Goal: Information Seeking & Learning: Learn about a topic

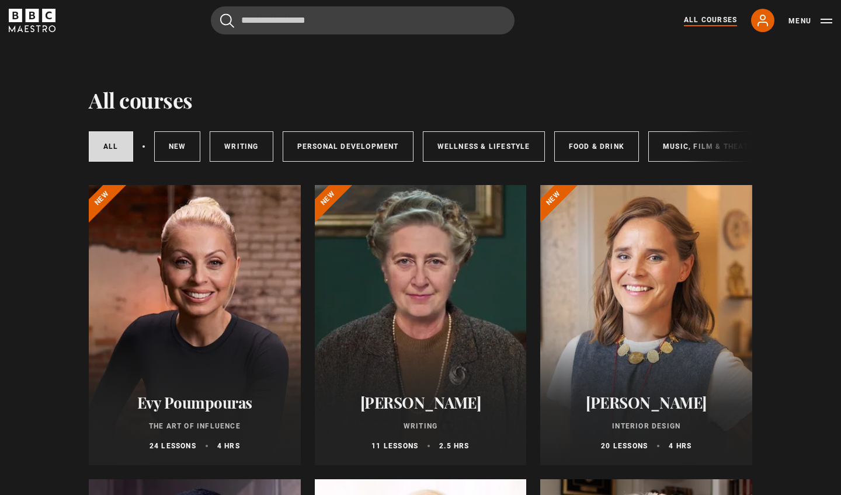
click at [654, 275] on div at bounding box center [646, 325] width 212 height 280
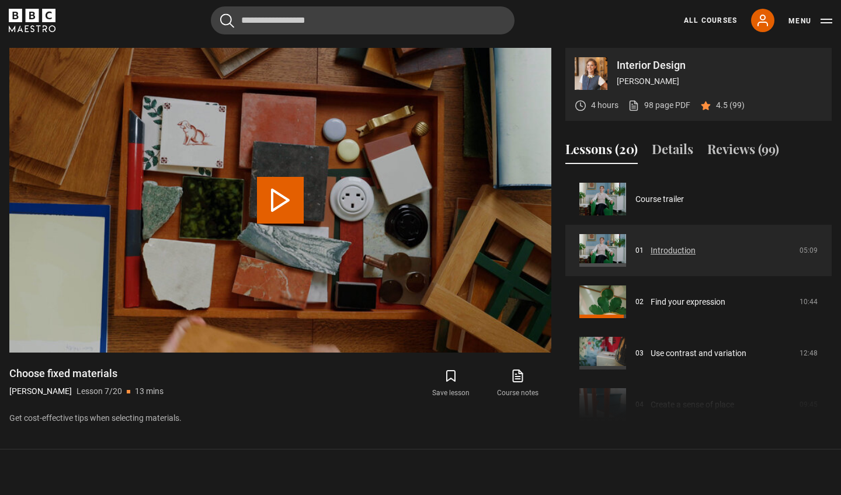
click at [671, 247] on link "Introduction" at bounding box center [673, 251] width 45 height 12
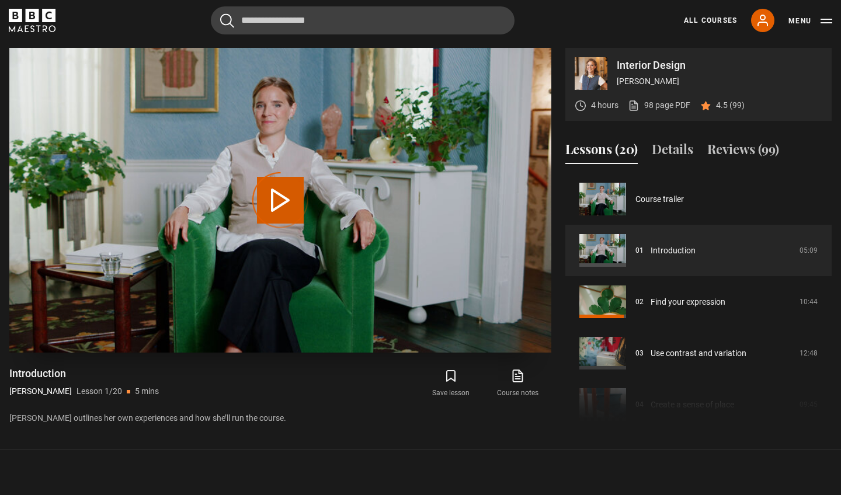
click at [290, 209] on div "Video Player is loading." at bounding box center [280, 200] width 58 height 58
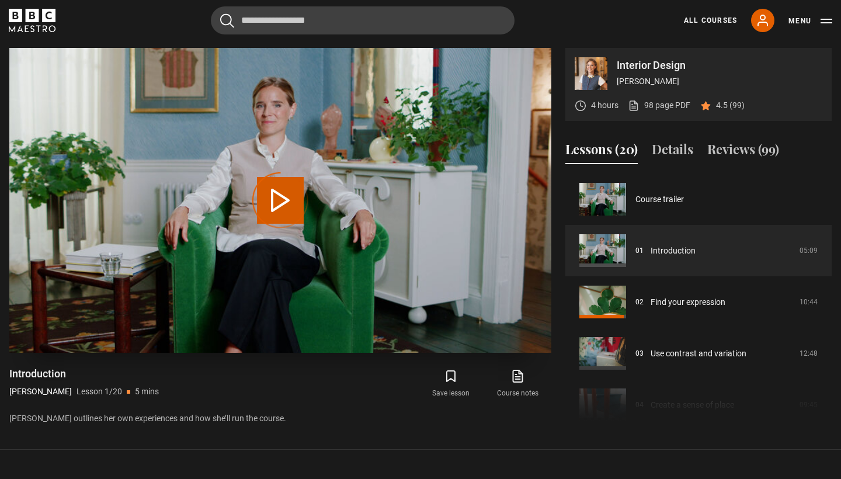
click at [287, 202] on div "Video Player is loading." at bounding box center [280, 200] width 58 height 58
click at [670, 254] on link "Introduction" at bounding box center [673, 251] width 45 height 12
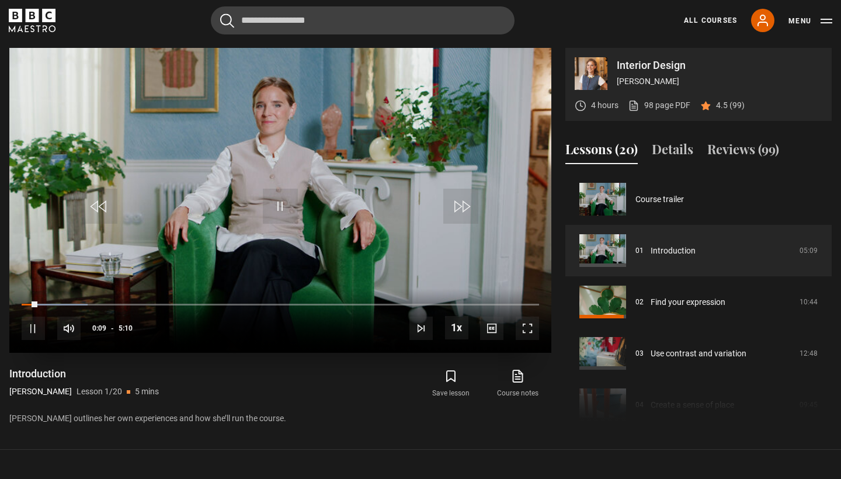
click at [528, 330] on span "Video Player" at bounding box center [527, 328] width 23 height 23
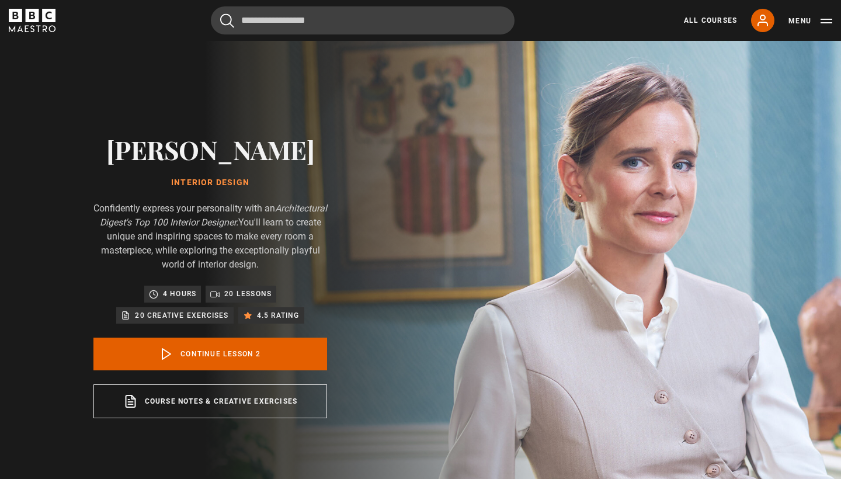
scroll to position [51, 0]
click at [165, 352] on icon at bounding box center [166, 354] width 14 height 14
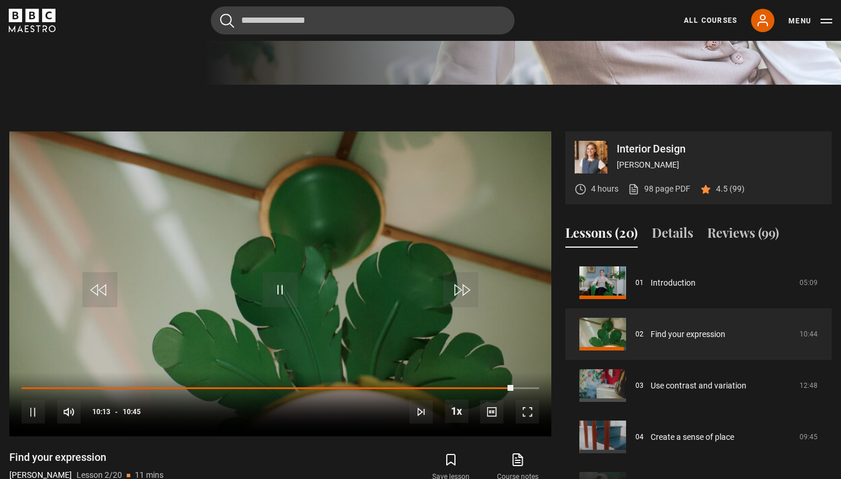
scroll to position [511, 0]
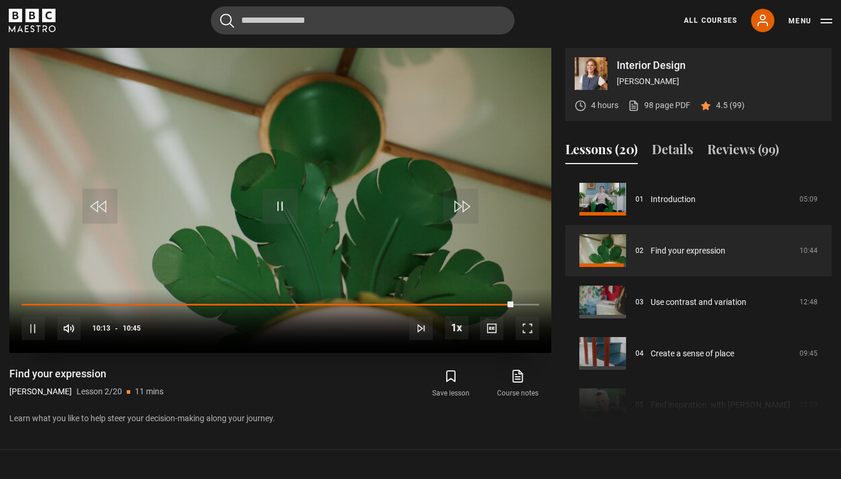
click at [527, 328] on span "Video Player" at bounding box center [527, 328] width 23 height 23
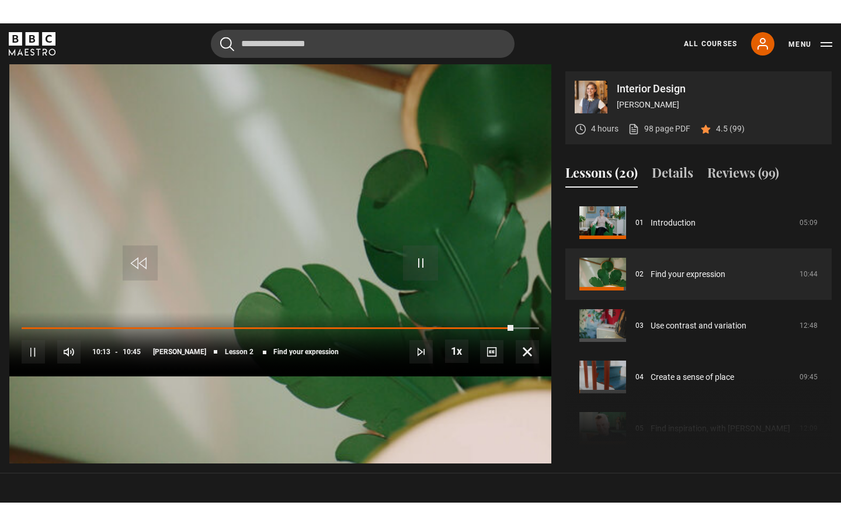
scroll to position [0, 0]
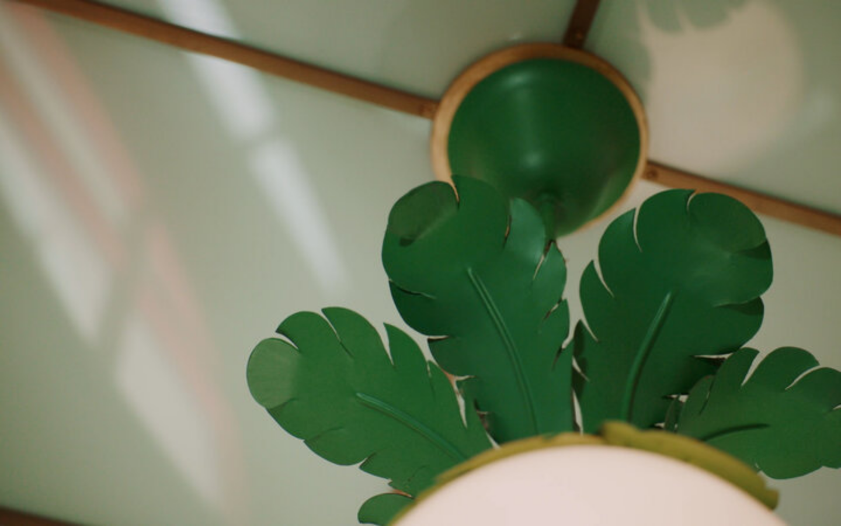
click at [841, 225] on video "Video Player" at bounding box center [420, 263] width 841 height 526
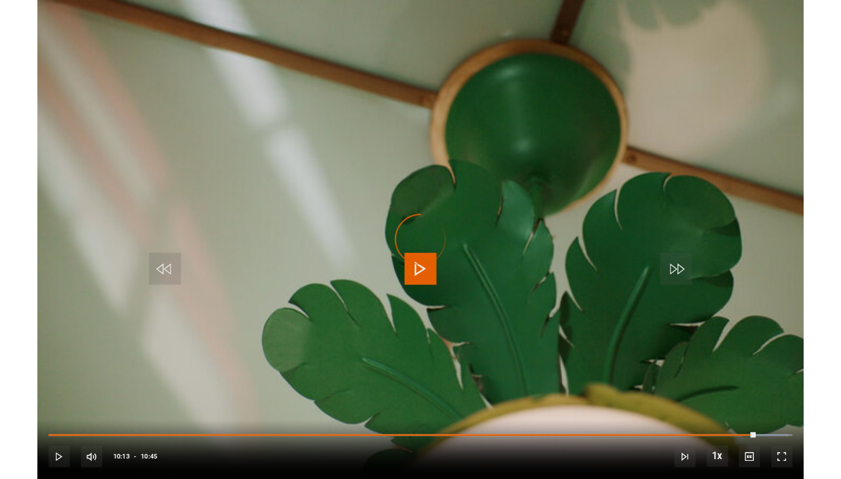
scroll to position [511, 0]
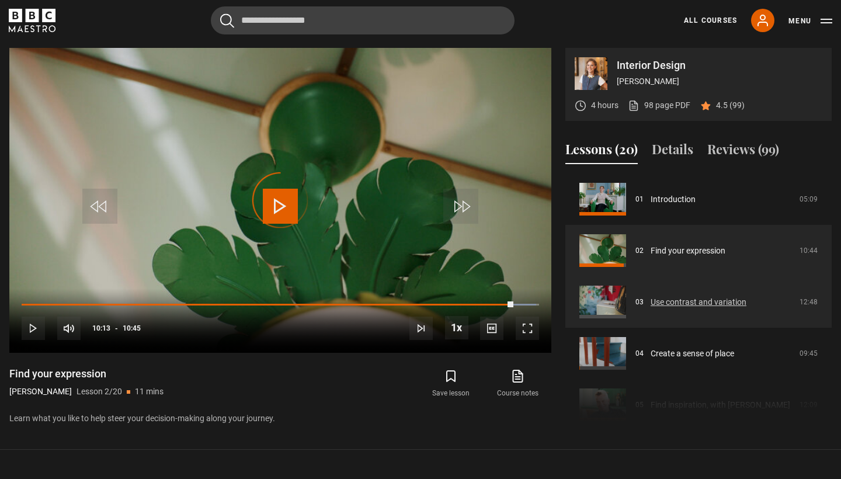
click at [693, 299] on link "Use contrast and variation" at bounding box center [699, 302] width 96 height 12
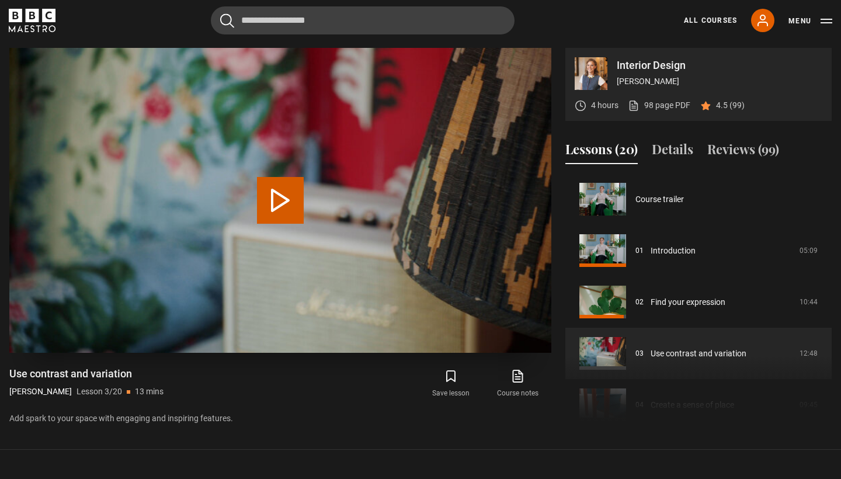
scroll to position [103, 0]
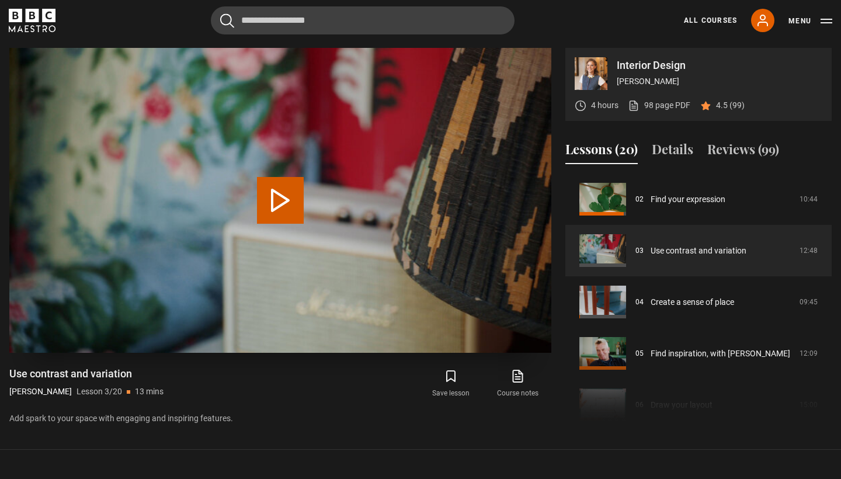
click at [278, 198] on button "Play Lesson Use contrast and variation" at bounding box center [280, 200] width 47 height 47
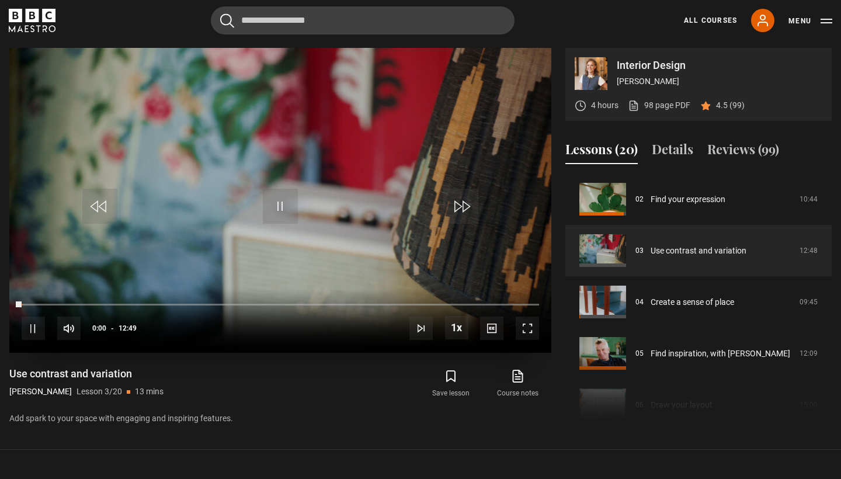
click at [533, 327] on span "Video Player" at bounding box center [527, 328] width 23 height 23
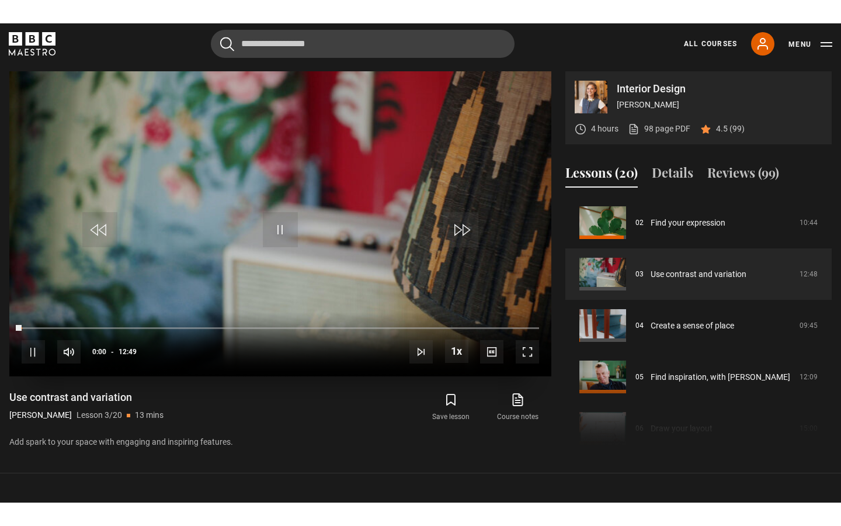
scroll to position [0, 0]
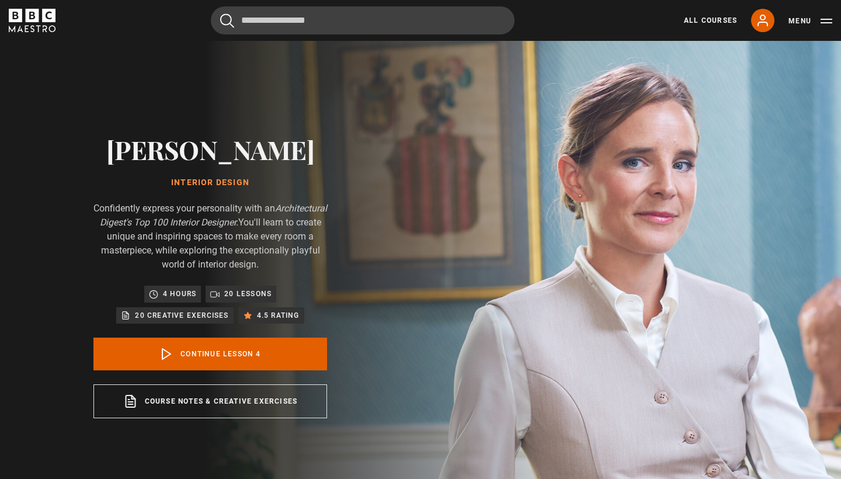
scroll to position [154, 0]
click at [272, 358] on link "Continue lesson 4" at bounding box center [210, 354] width 234 height 33
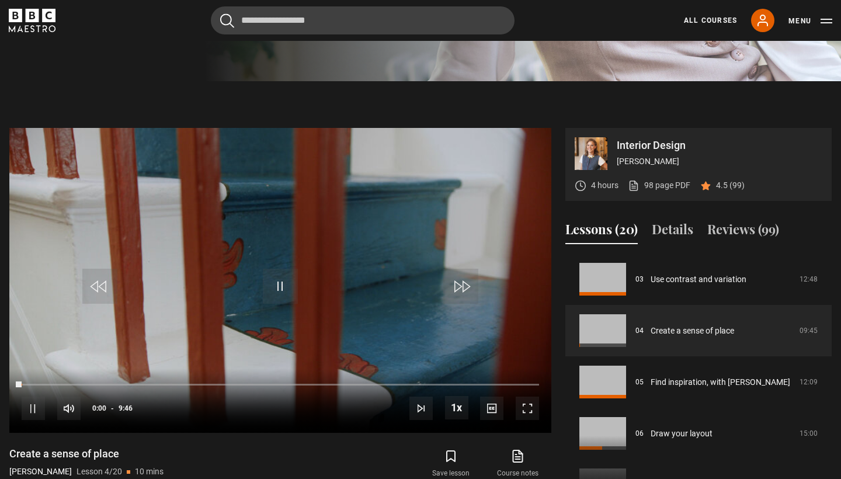
scroll to position [511, 0]
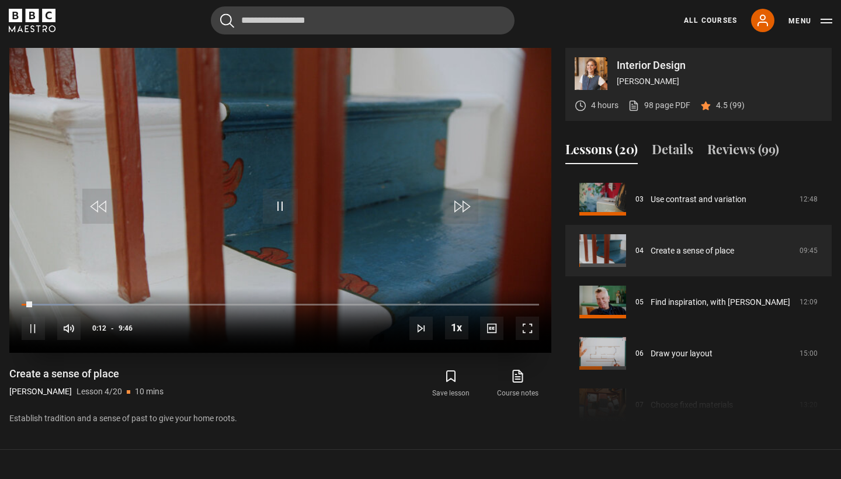
click at [526, 327] on span "Video Player" at bounding box center [527, 328] width 23 height 23
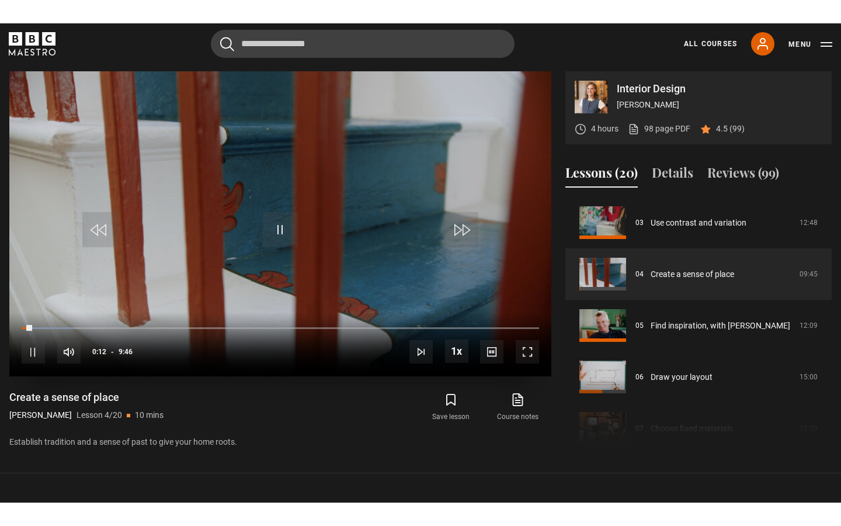
scroll to position [0, 0]
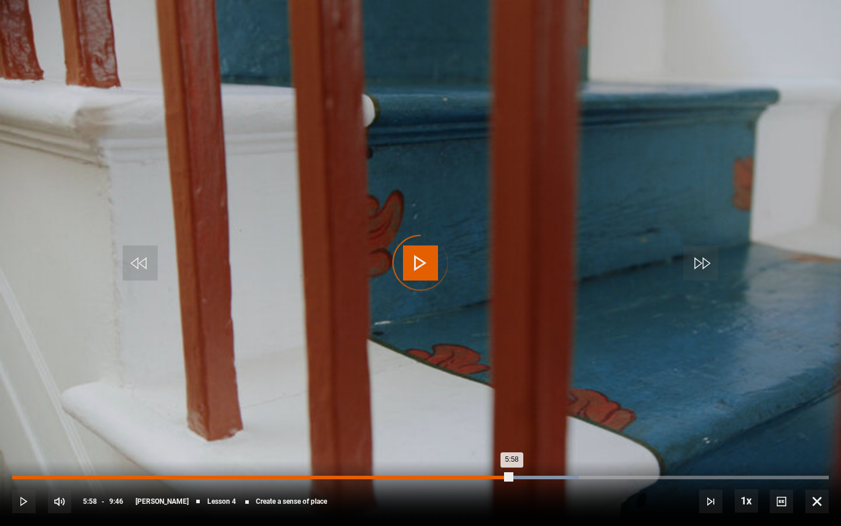
click at [487, 476] on div "Loaded : 69.37% 5:40 5:58" at bounding box center [420, 477] width 817 height 4
click at [471, 478] on div "Loaded : 69.62% 5:29 5:42" at bounding box center [420, 477] width 817 height 4
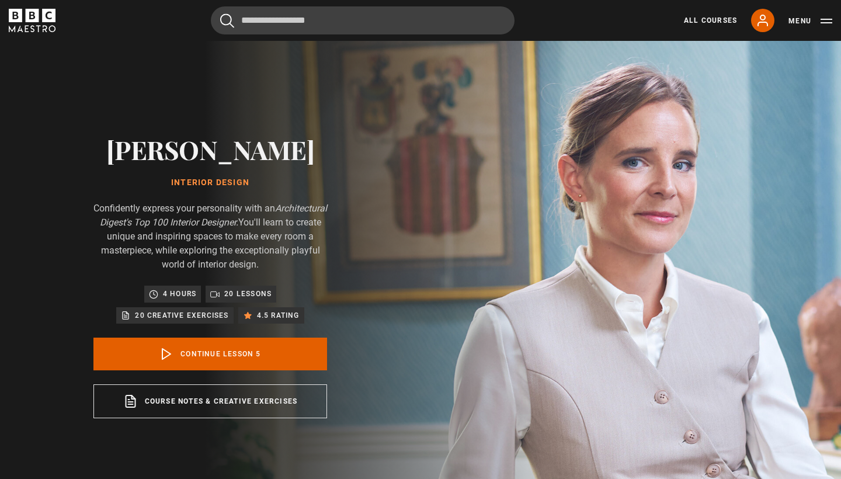
scroll to position [206, 0]
click at [225, 350] on link "Continue lesson 5" at bounding box center [210, 354] width 234 height 33
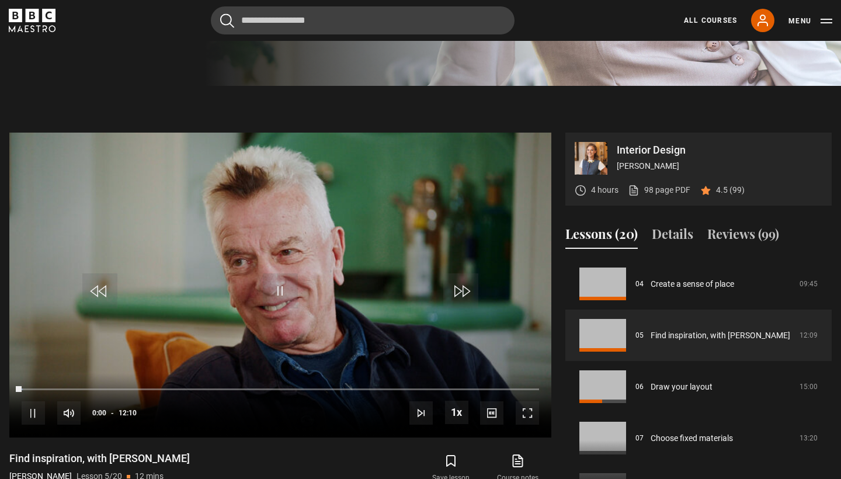
scroll to position [511, 0]
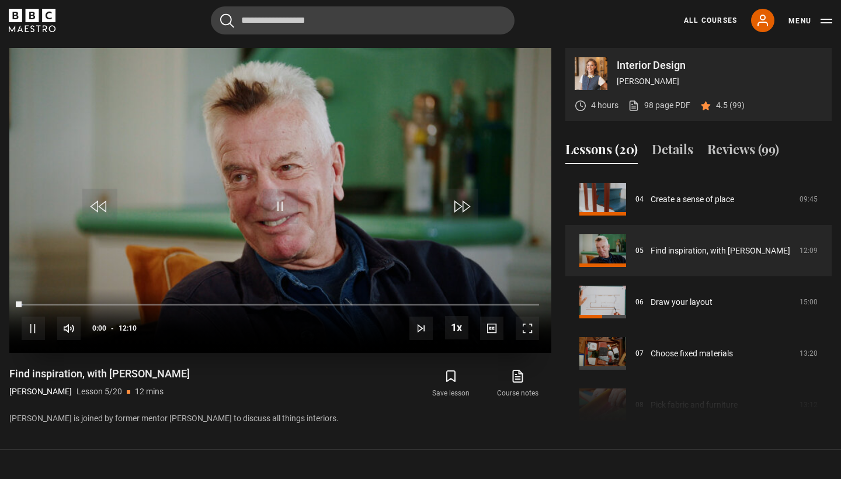
click at [526, 332] on span "Video Player" at bounding box center [527, 328] width 23 height 23
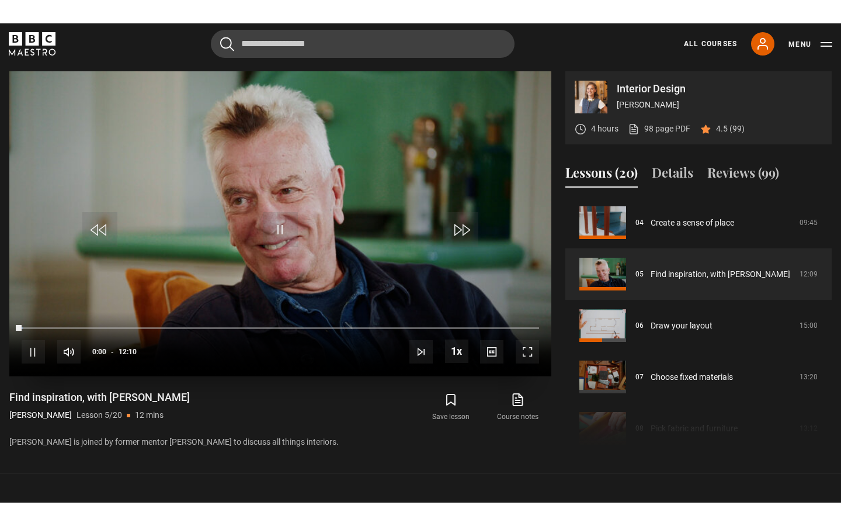
scroll to position [0, 0]
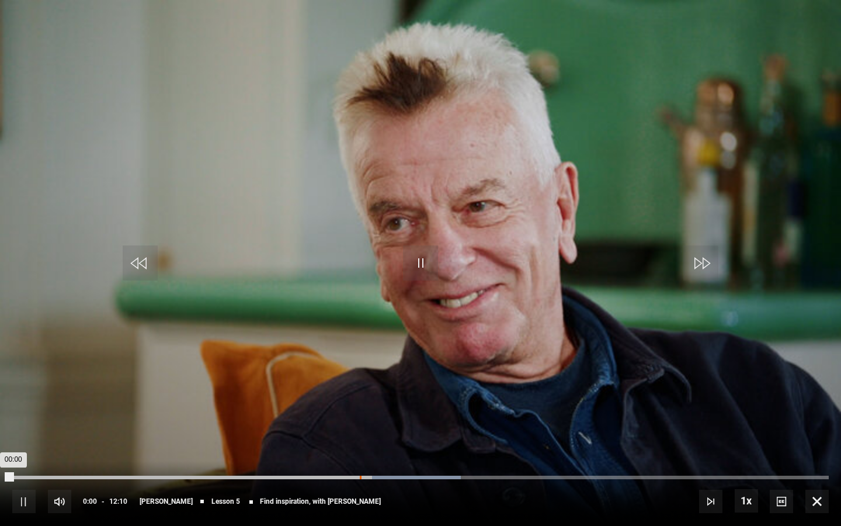
click at [360, 478] on div "05:10" at bounding box center [361, 477] width 2 height 4
click at [351, 478] on div "05:02" at bounding box center [352, 477] width 2 height 4
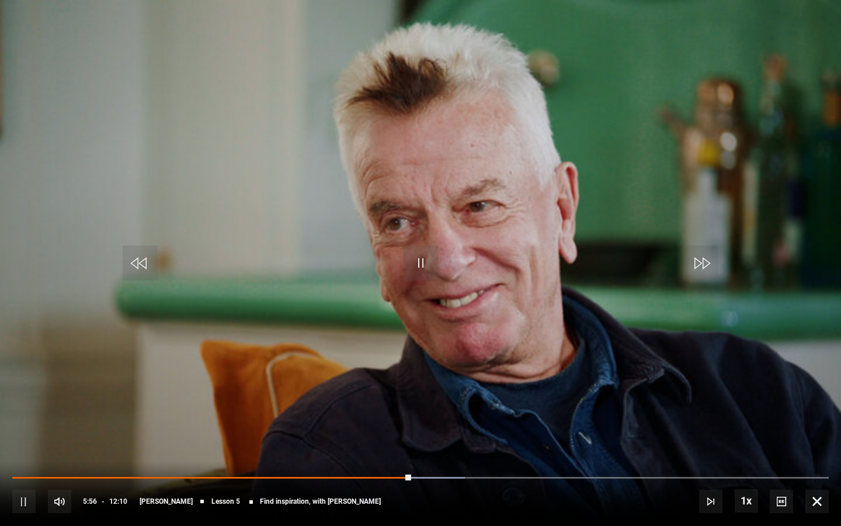
click at [143, 268] on span "Video Player" at bounding box center [140, 262] width 35 height 35
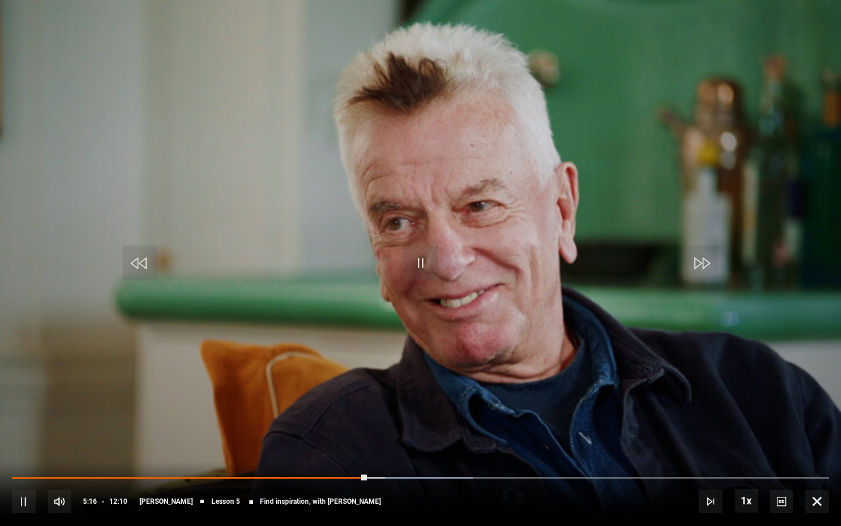
click at [143, 268] on span "Video Player" at bounding box center [140, 262] width 35 height 35
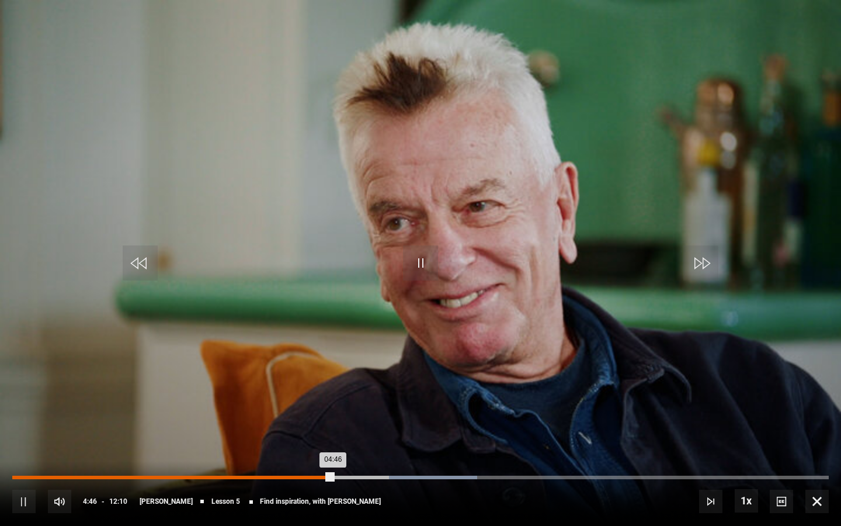
click at [332, 478] on div "04:46" at bounding box center [172, 477] width 321 height 4
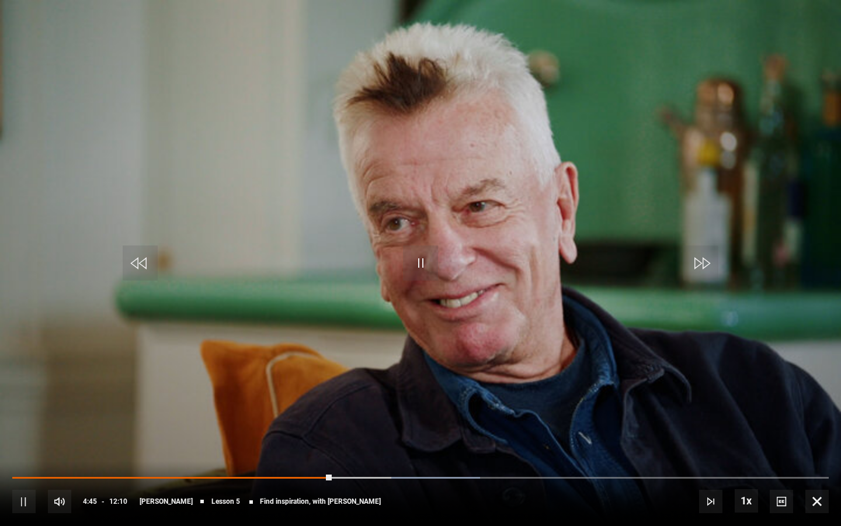
click at [248, 478] on div "10s Skip Back 10 seconds Pause 10s Skip Forward 10 seconds Loaded : 57.30% 03:3…" at bounding box center [420, 493] width 841 height 65
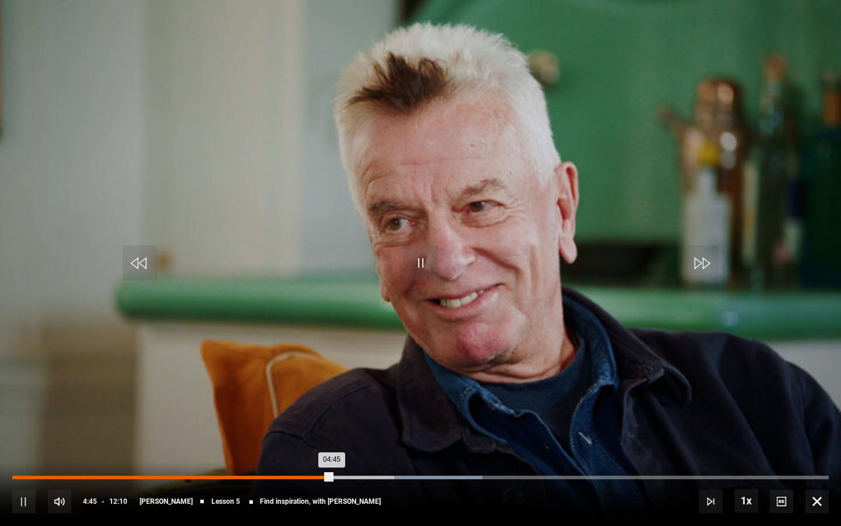
click at [252, 478] on div "03:34" at bounding box center [253, 477] width 2 height 4
click at [186, 478] on div "02:35" at bounding box center [187, 477] width 2 height 4
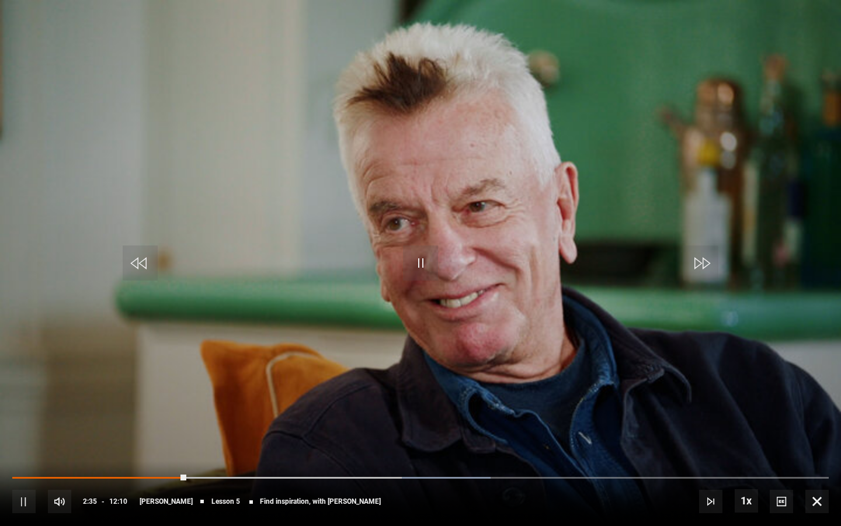
click at [140, 478] on div "10s Skip Back 10 seconds Pause 10s Skip Forward 10 seconds Loaded : 58.58% 02:2…" at bounding box center [420, 493] width 841 height 65
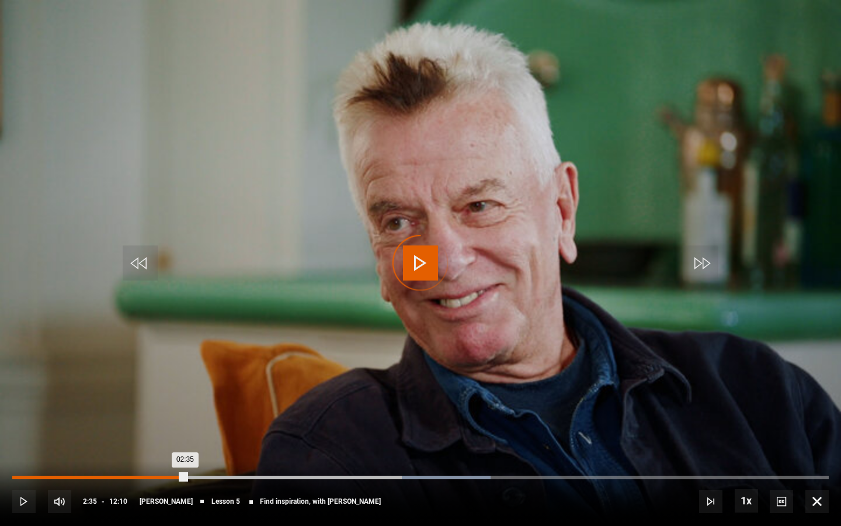
click at [137, 478] on div "01:51" at bounding box center [138, 477] width 2 height 4
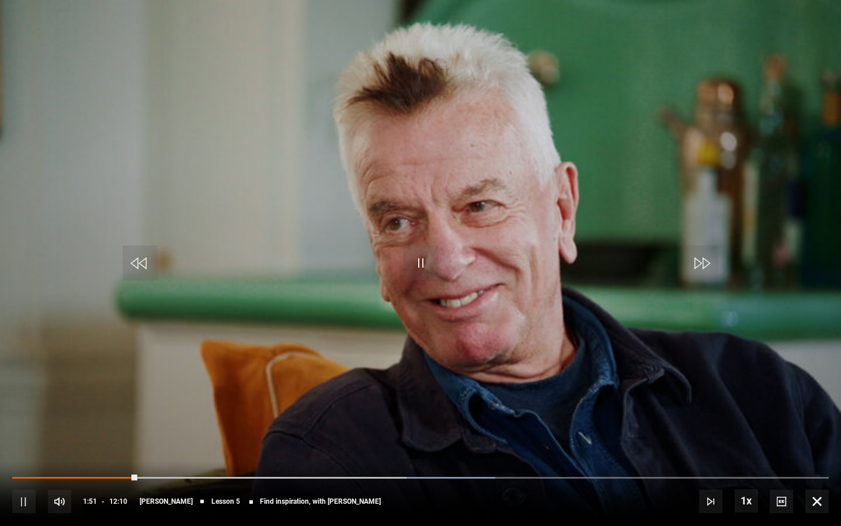
click at [143, 249] on span "Video Player" at bounding box center [140, 262] width 35 height 35
click at [143, 264] on span "Video Player" at bounding box center [140, 262] width 35 height 35
click at [143, 265] on span "Video Player" at bounding box center [140, 262] width 35 height 35
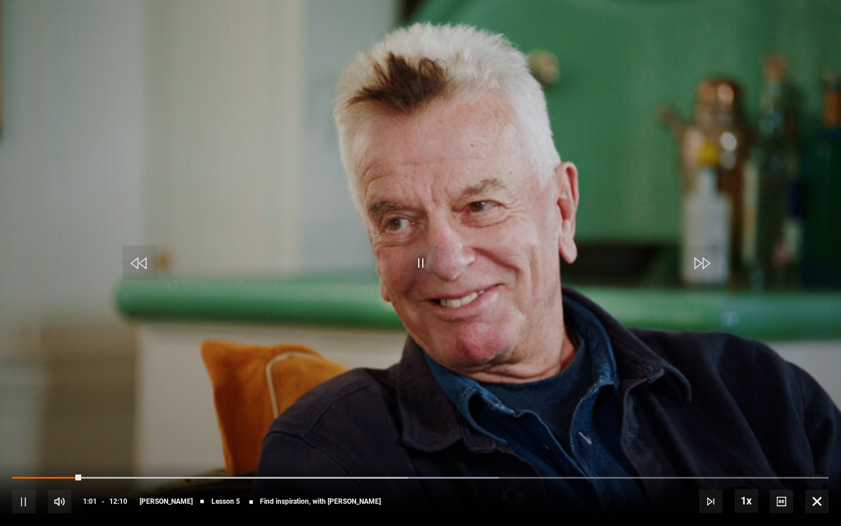
click at [143, 265] on span "Video Player" at bounding box center [140, 262] width 35 height 35
click at [28, 478] on span "Video Player" at bounding box center [23, 501] width 23 height 23
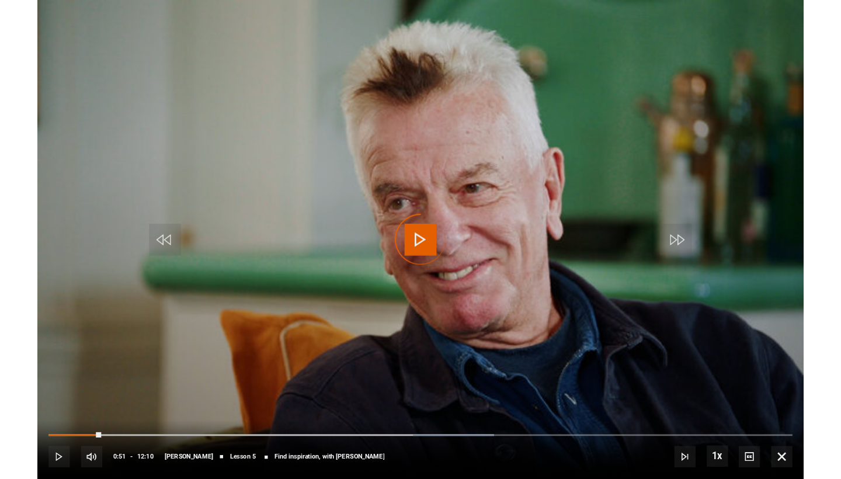
scroll to position [511, 0]
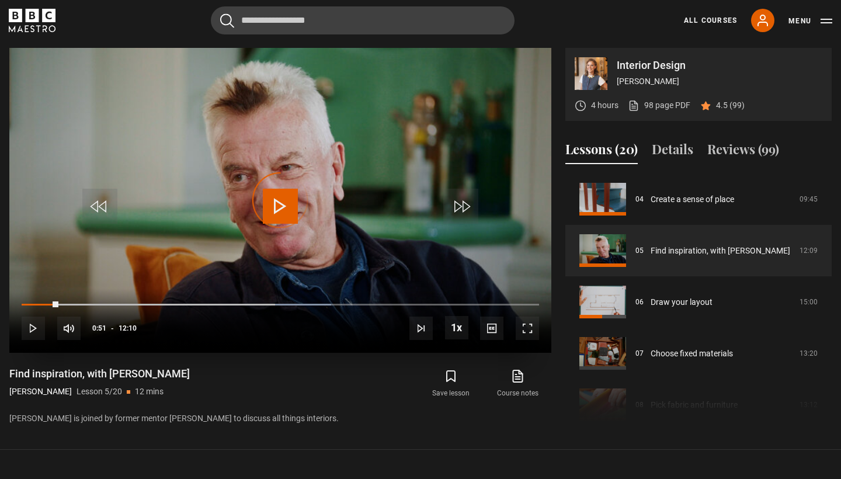
click at [39, 327] on span "Video Player" at bounding box center [33, 328] width 23 height 23
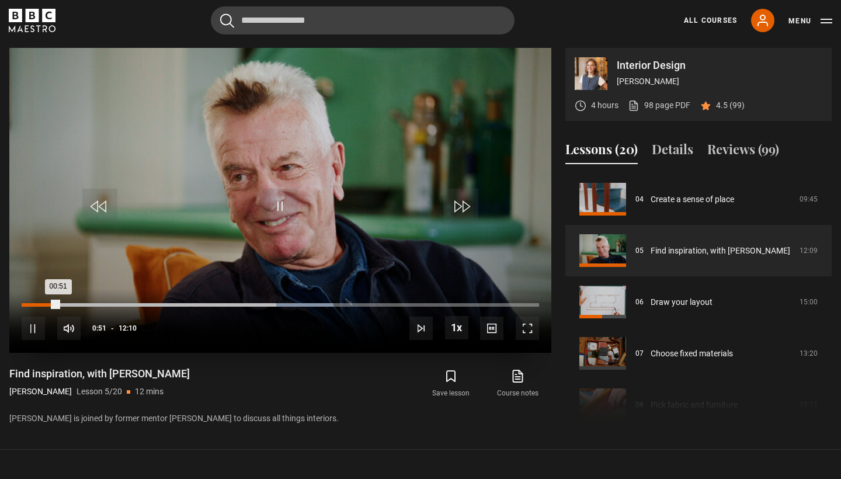
click at [25, 304] on div "00:04" at bounding box center [26, 305] width 2 height 4
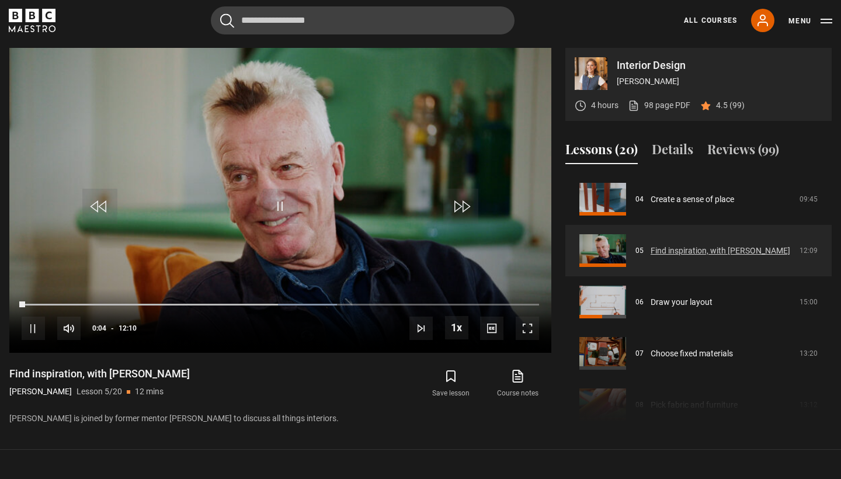
click at [683, 250] on link "Find inspiration, with [PERSON_NAME]" at bounding box center [721, 251] width 140 height 12
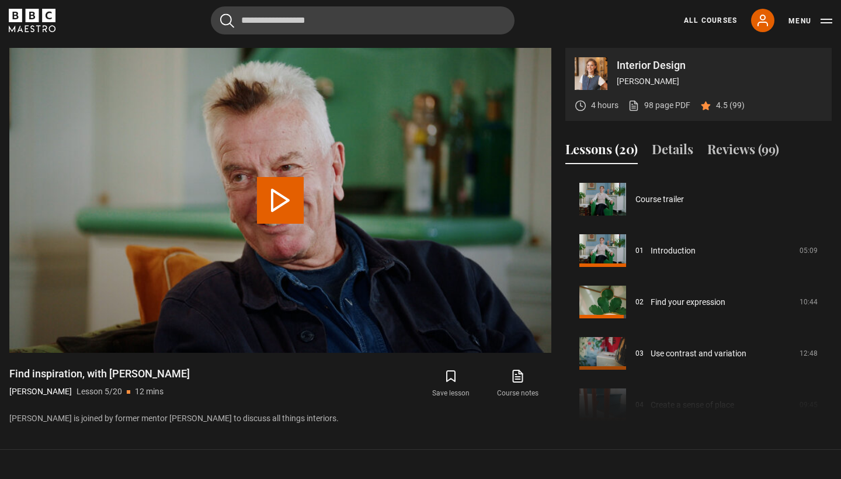
scroll to position [206, 0]
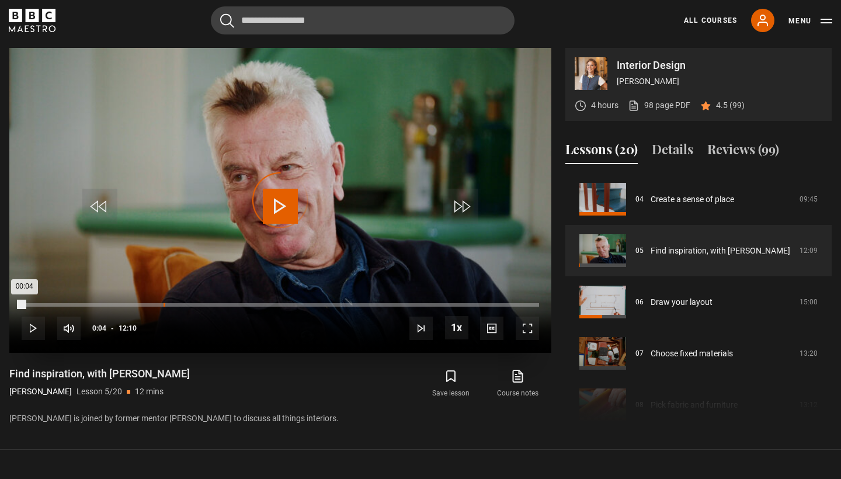
click at [164, 304] on div "03:20" at bounding box center [165, 305] width 2 height 4
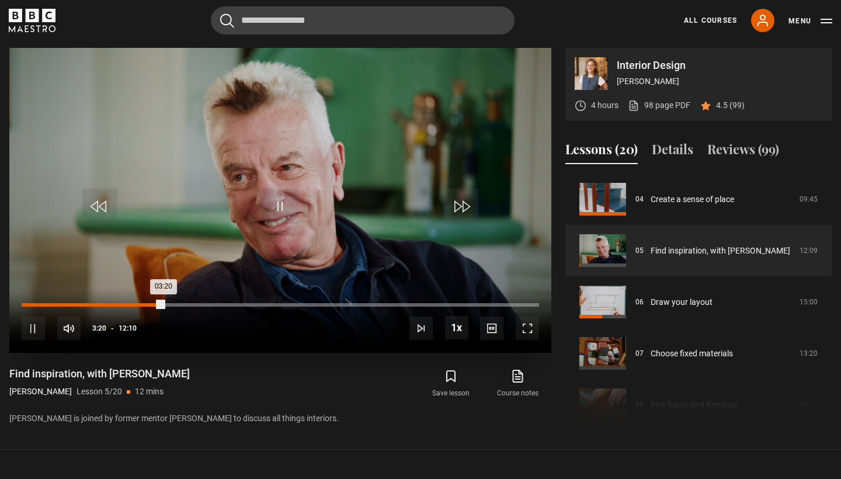
click at [98, 303] on div "01:47" at bounding box center [99, 305] width 2 height 4
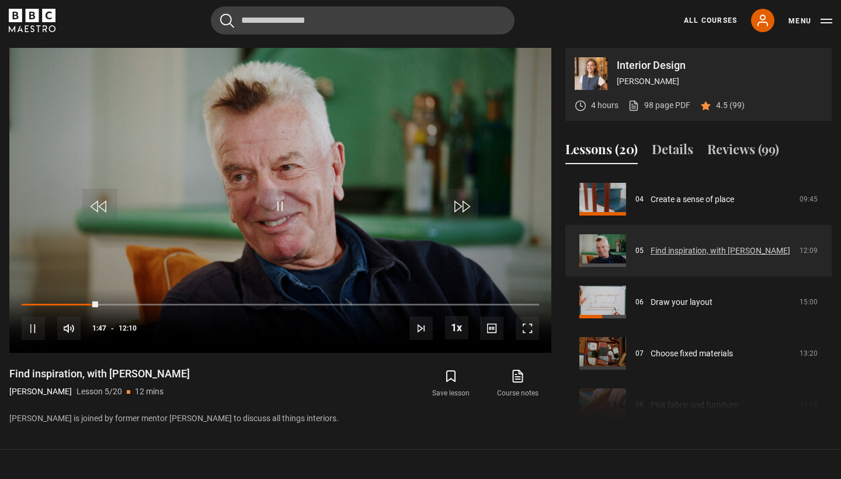
click at [687, 255] on link "Find inspiration, with [PERSON_NAME]" at bounding box center [721, 251] width 140 height 12
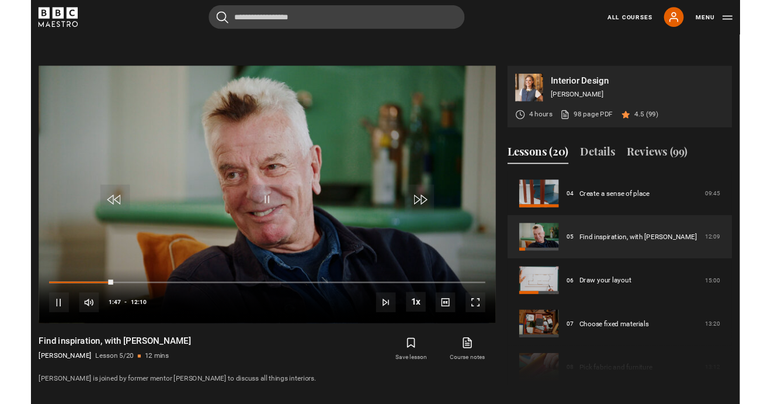
scroll to position [479, 0]
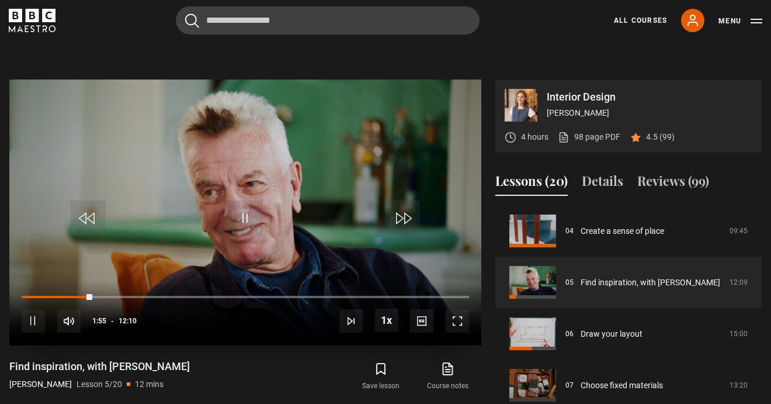
click at [40, 319] on span "Video Player" at bounding box center [33, 320] width 23 height 23
click at [632, 20] on link "All Courses" at bounding box center [640, 20] width 53 height 11
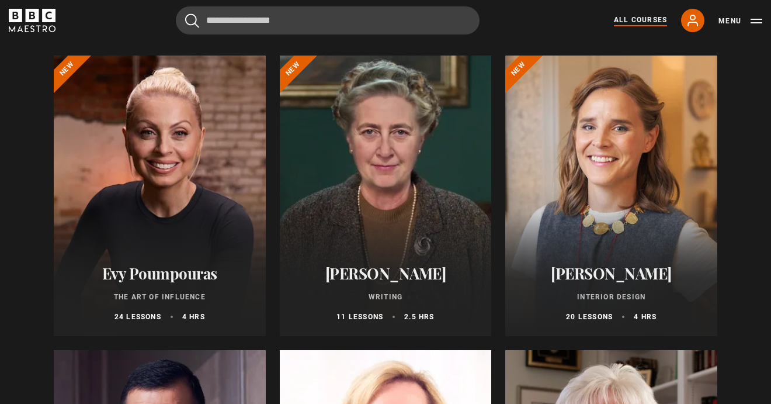
scroll to position [129, 0]
click at [605, 206] on div at bounding box center [611, 196] width 212 height 280
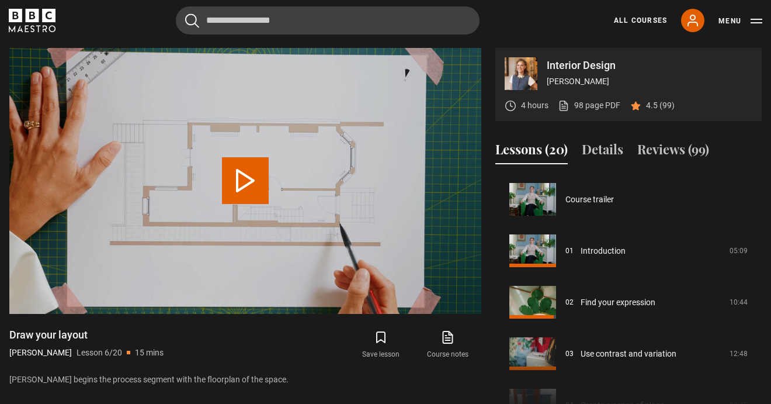
scroll to position [257, 0]
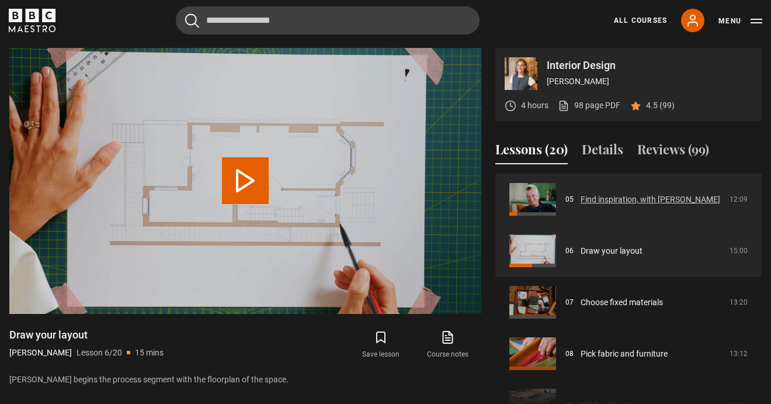
click at [622, 200] on link "Find inspiration, with [PERSON_NAME]" at bounding box center [651, 199] width 140 height 12
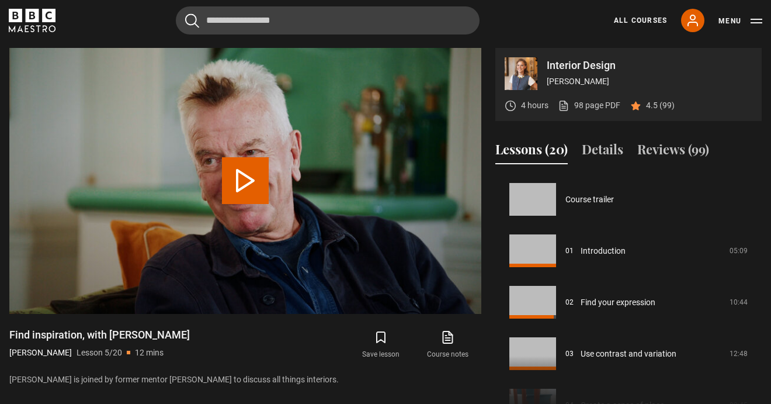
scroll to position [206, 0]
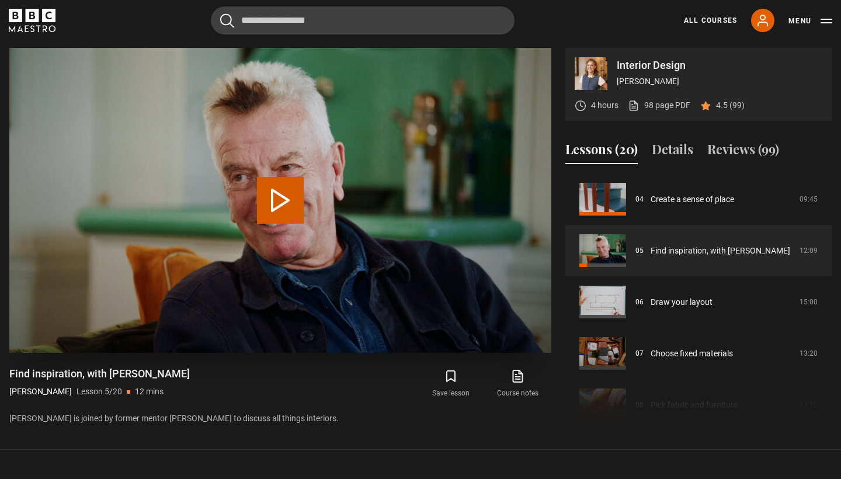
click at [290, 210] on button "Play Lesson Find inspiration, with Nicky Haslam" at bounding box center [280, 200] width 47 height 47
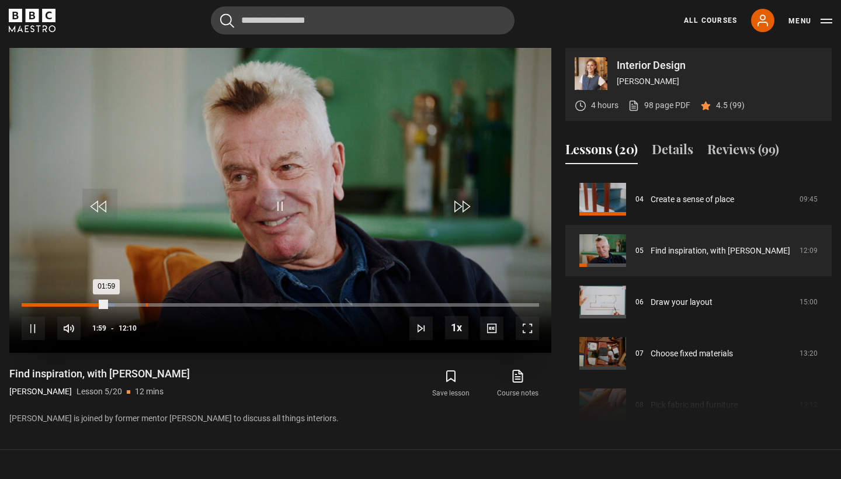
click at [146, 304] on div "Loaded : 17.91% 02:55 01:59" at bounding box center [281, 305] width 518 height 4
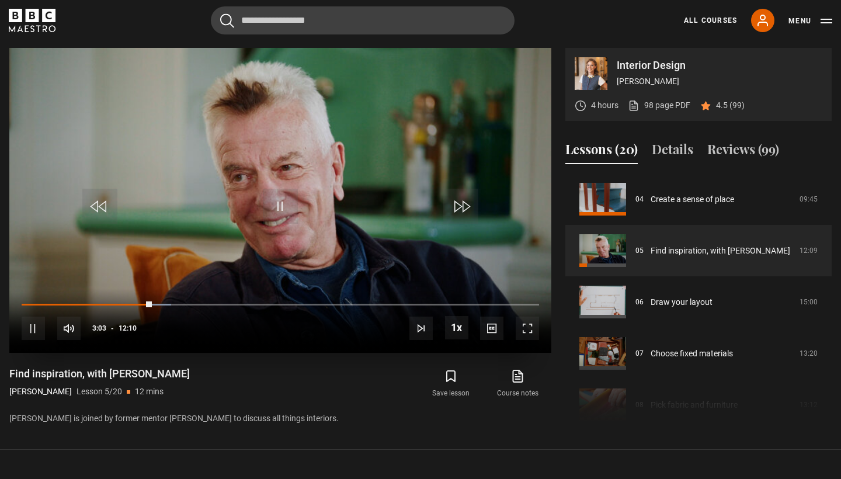
click at [35, 332] on span "Video Player" at bounding box center [33, 328] width 23 height 23
click at [527, 327] on span "Video Player" at bounding box center [527, 328] width 23 height 23
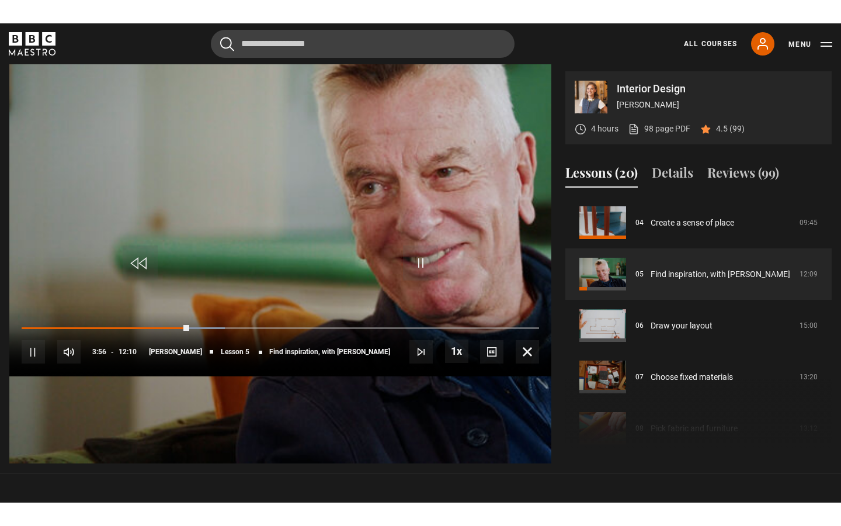
scroll to position [0, 0]
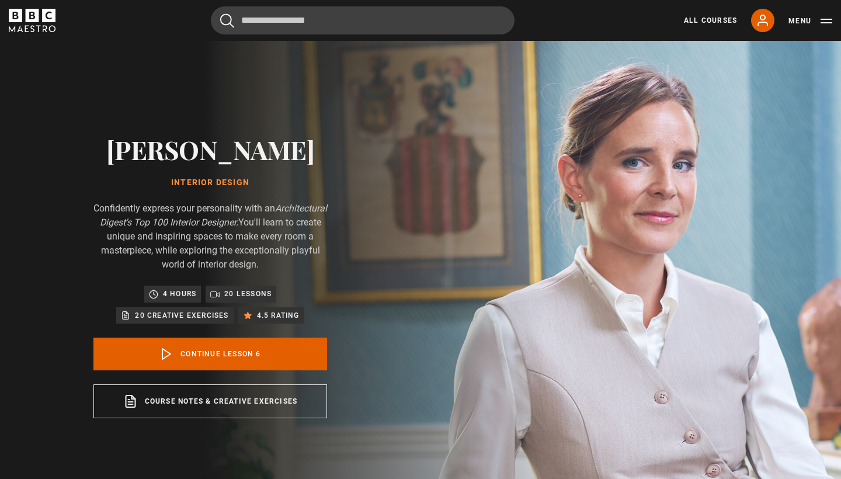
scroll to position [257, 0]
click at [211, 355] on link "Continue lesson 6" at bounding box center [210, 354] width 234 height 33
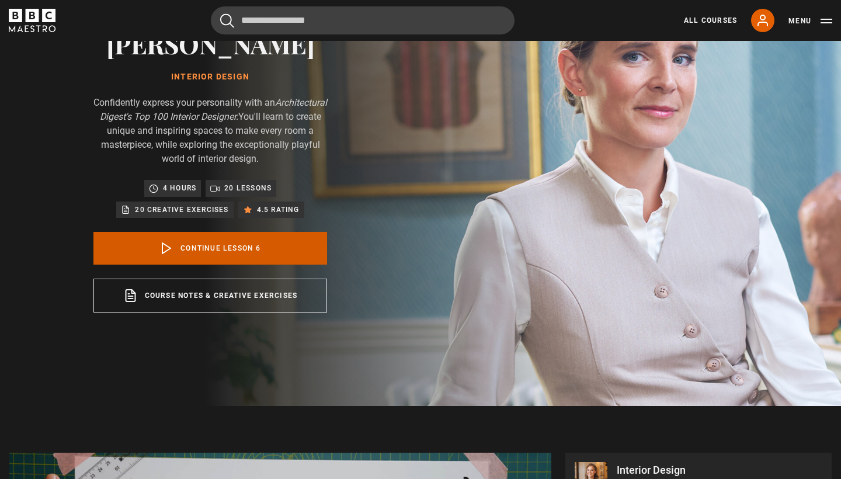
scroll to position [511, 0]
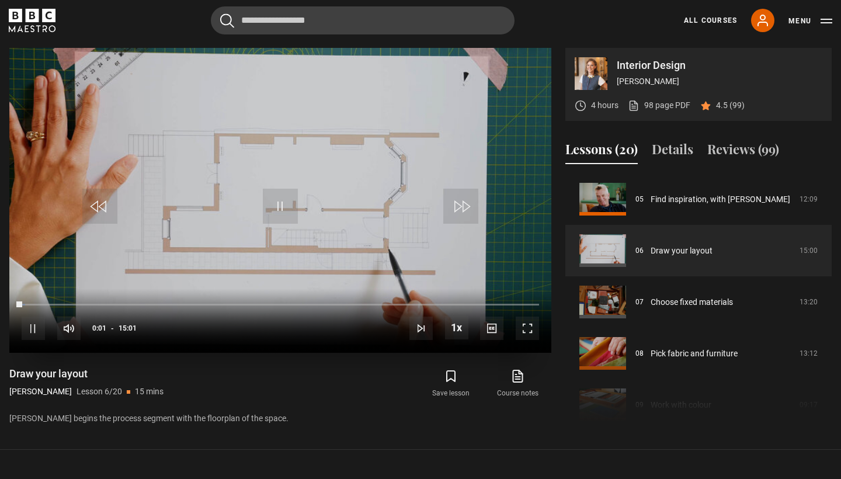
click at [527, 334] on span "Video Player" at bounding box center [527, 328] width 23 height 23
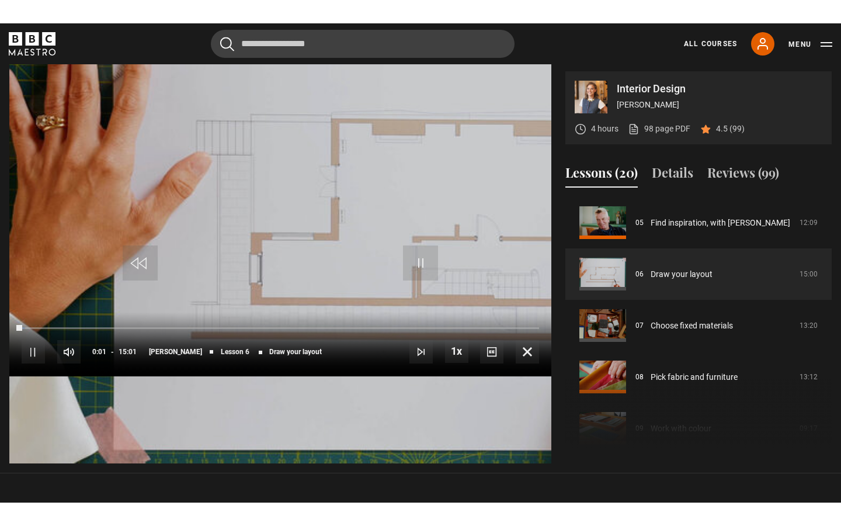
scroll to position [0, 0]
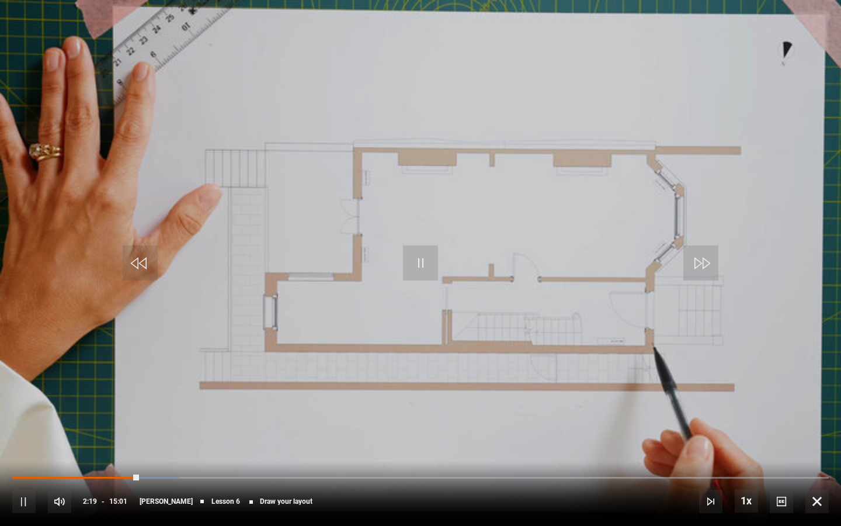
click at [24, 478] on span "Video Player" at bounding box center [23, 501] width 23 height 23
click at [169, 478] on div "Loaded : 22.72% 02:52 03:13" at bounding box center [420, 477] width 817 height 4
drag, startPoint x: 177, startPoint y: 477, endPoint x: 137, endPoint y: 475, distance: 40.3
click at [137, 476] on div "Loaded : 16.70% 02:17 02:30" at bounding box center [420, 477] width 817 height 4
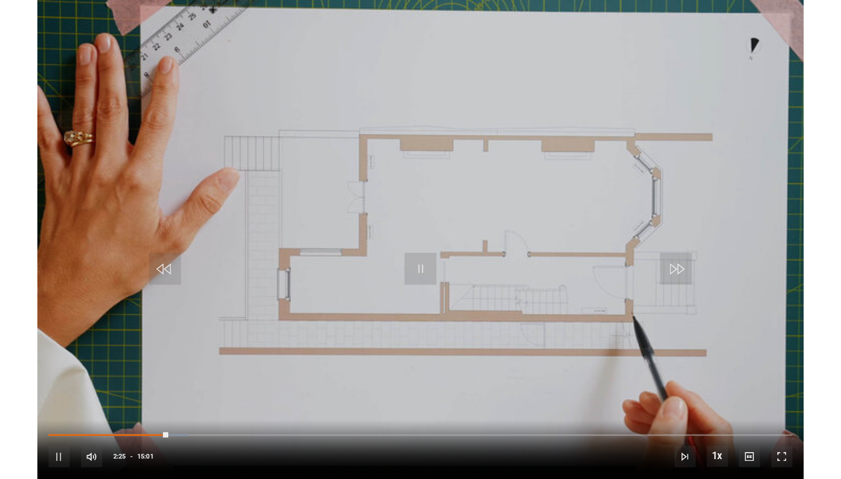
scroll to position [511, 0]
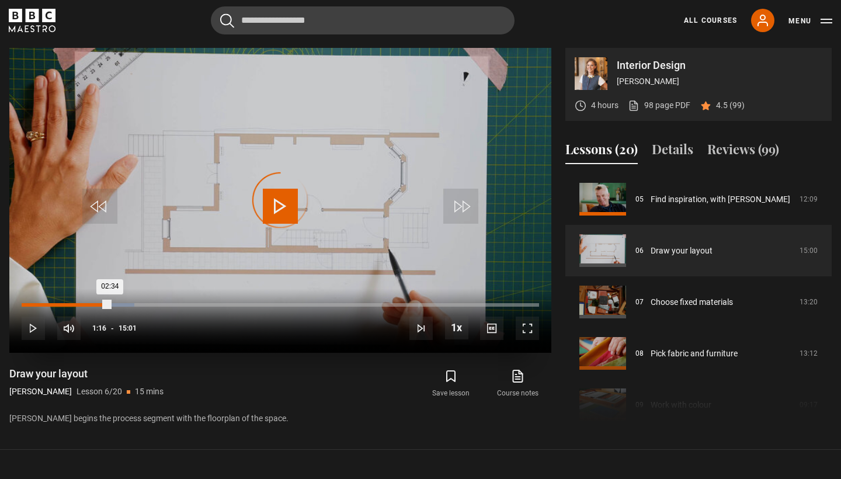
click at [65, 303] on div "01:16" at bounding box center [66, 305] width 2 height 4
click at [530, 335] on span "Video Player" at bounding box center [527, 328] width 23 height 23
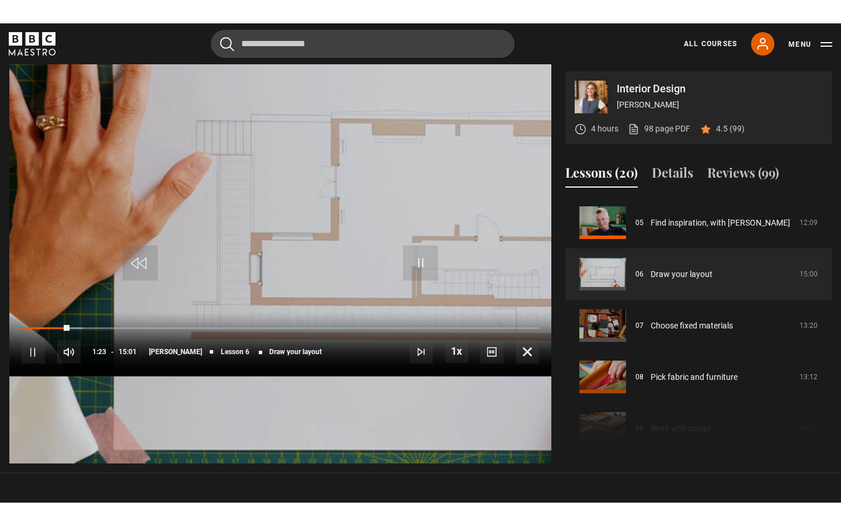
scroll to position [0, 0]
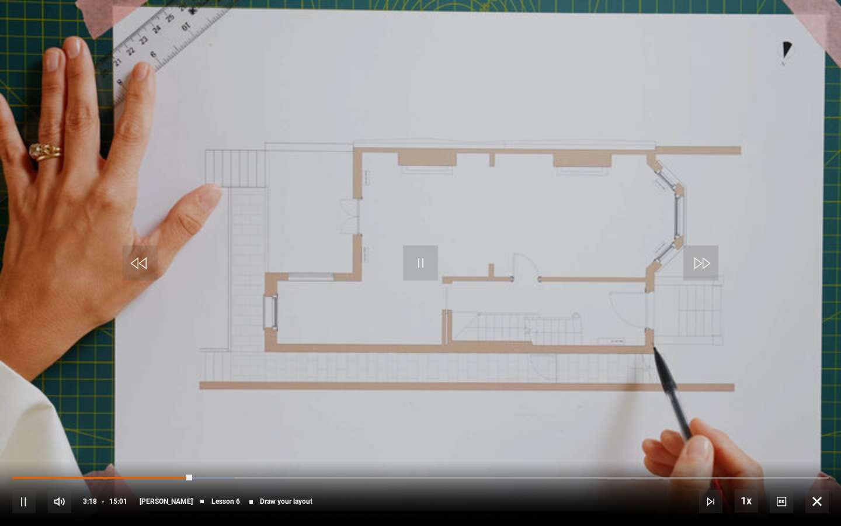
click at [423, 270] on span "Video Player" at bounding box center [420, 262] width 35 height 35
